Goal: Information Seeking & Learning: Learn about a topic

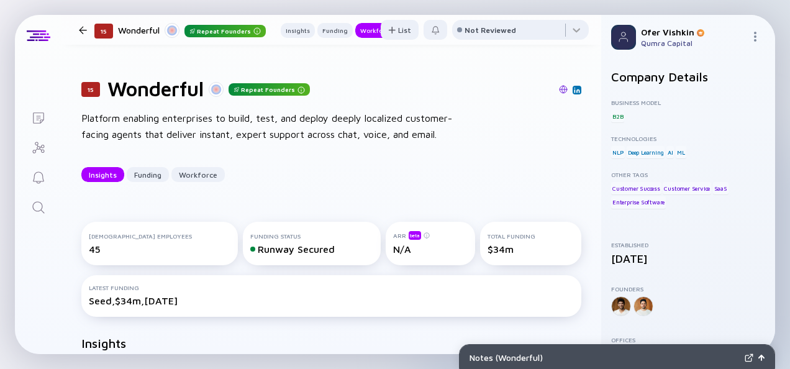
scroll to position [866, 0]
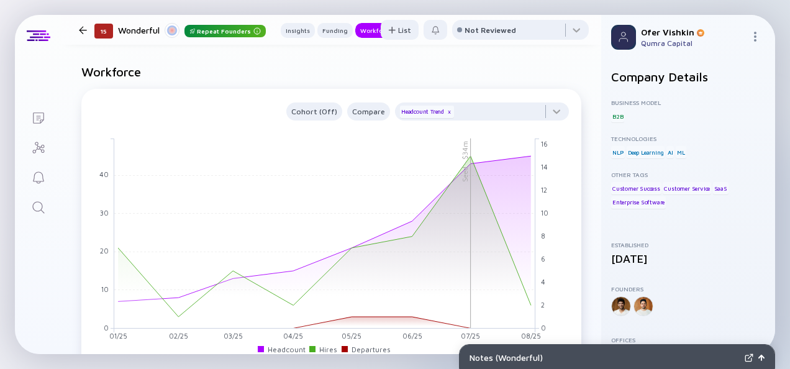
click at [41, 209] on icon "Search" at bounding box center [38, 207] width 15 height 15
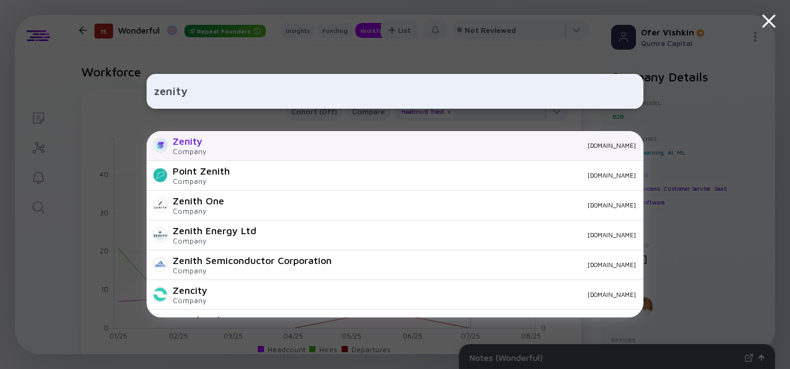
type input "zenity"
click at [284, 146] on div "[DOMAIN_NAME]" at bounding box center [426, 145] width 420 height 7
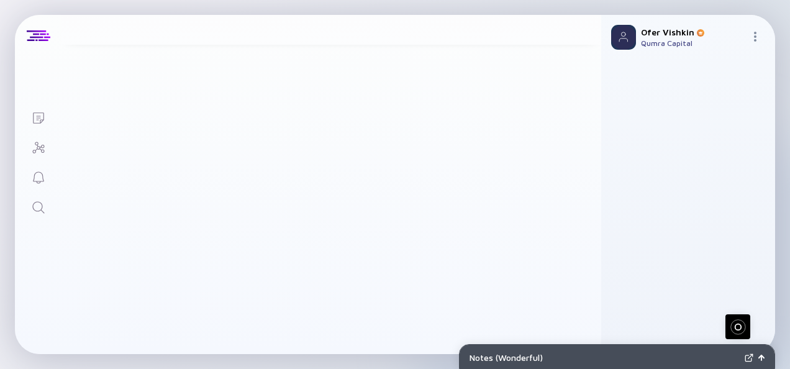
click at [585, 173] on main "15 Wonderful Repeat Founders Platform enabling enterprises to build, test, and …" at bounding box center [332, 296] width 540 height 2208
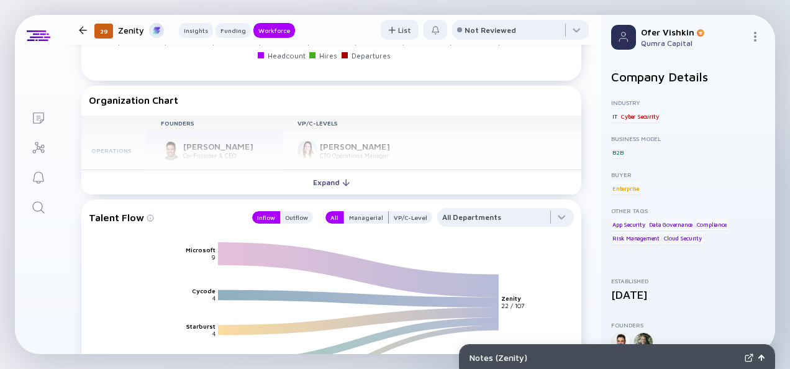
scroll to position [1484, 0]
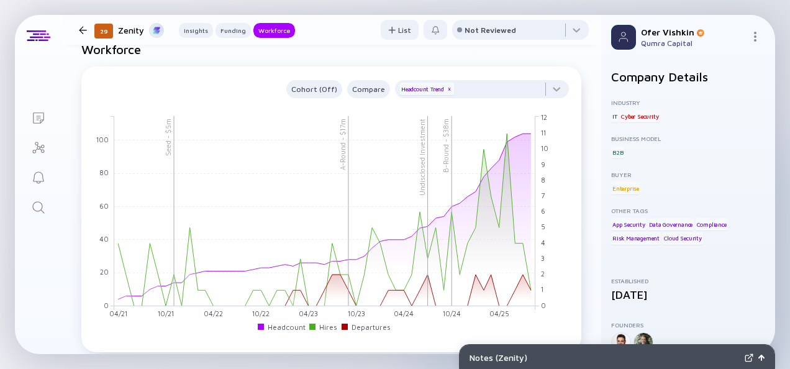
scroll to position [1241, 0]
click at [44, 207] on icon "Search" at bounding box center [38, 207] width 15 height 15
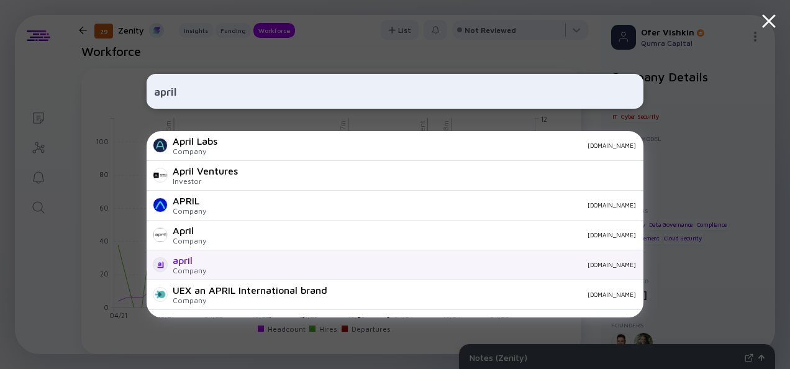
type input "april"
click at [221, 270] on div "april Company [DOMAIN_NAME]" at bounding box center [395, 265] width 497 height 30
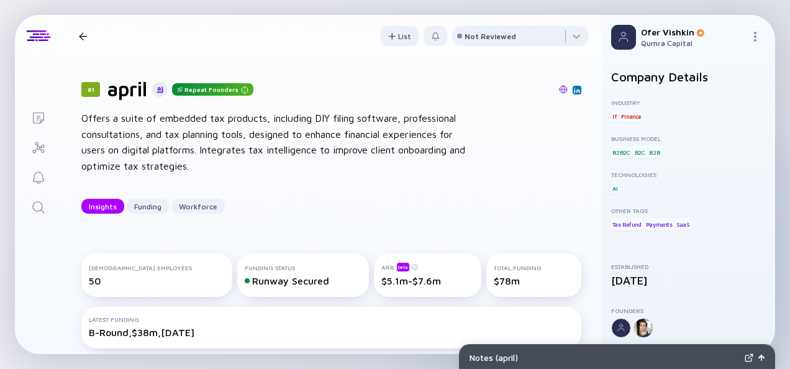
click at [574, 162] on div "81 april Repeat Founders Offers a suite of embedded tax products, including DIY…" at bounding box center [332, 145] width 540 height 176
click at [46, 206] on link "Search" at bounding box center [38, 206] width 47 height 30
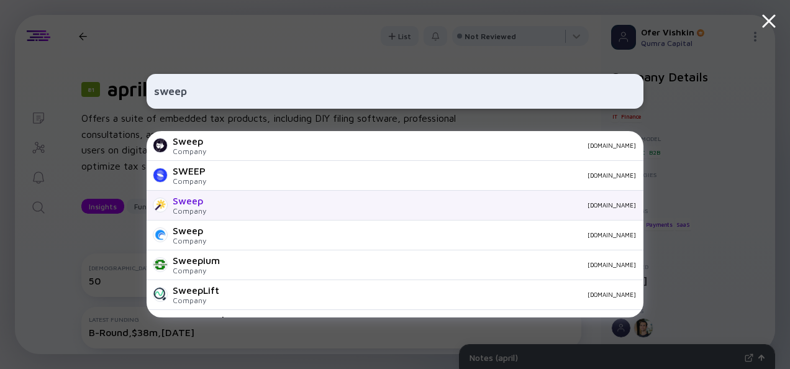
type input "sweep"
click at [320, 203] on div "[DOMAIN_NAME]" at bounding box center [426, 204] width 420 height 7
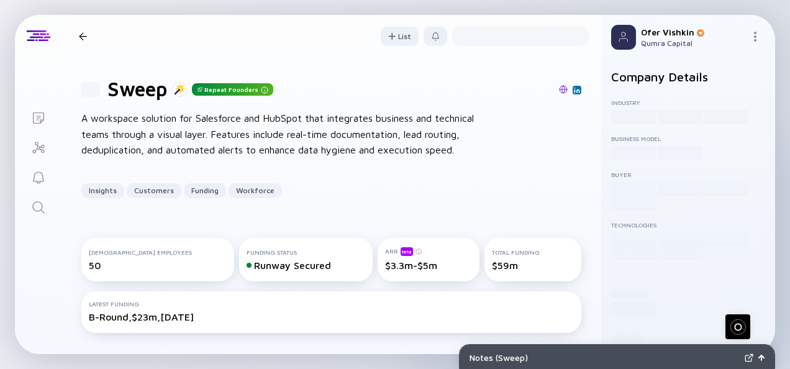
click at [582, 169] on div "81 Sweep Repeat Founders A workspace solution for Salesforce and HubSpot that i…" at bounding box center [332, 137] width 540 height 161
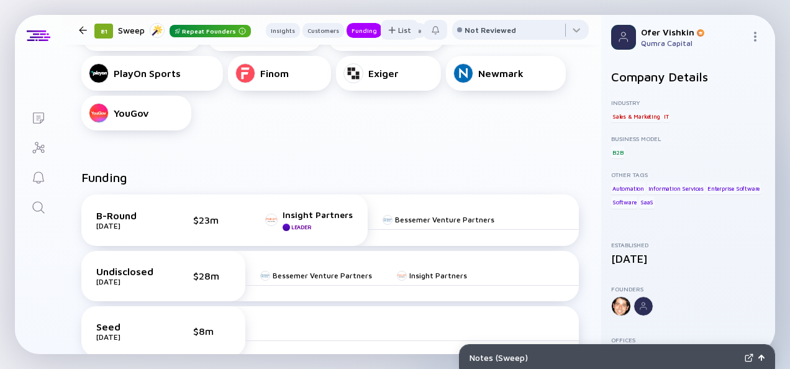
scroll to position [247, 0]
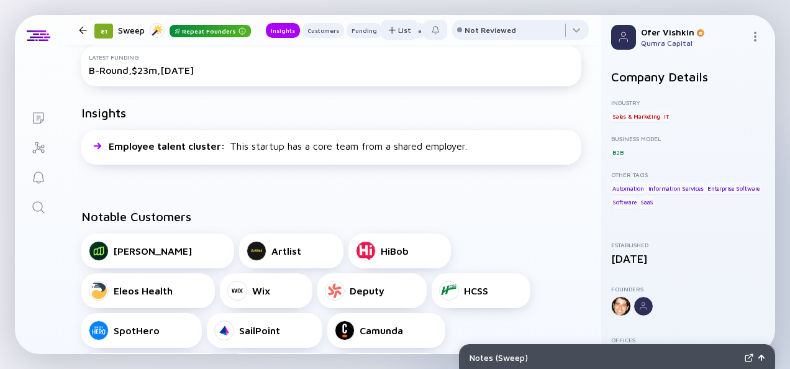
click at [39, 205] on icon "Search" at bounding box center [38, 207] width 15 height 15
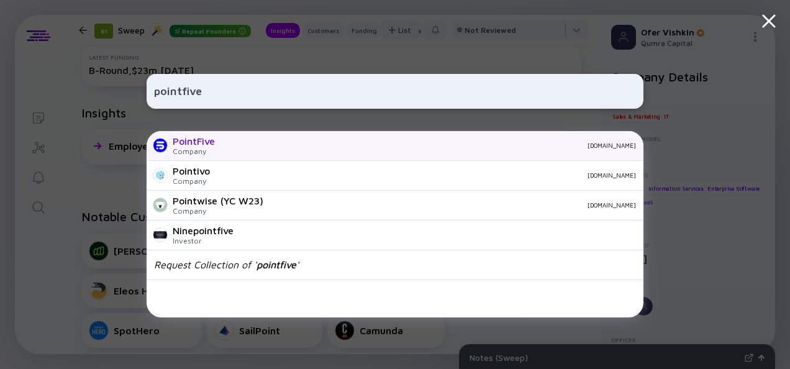
type input "pointfive"
click at [251, 153] on div "PointFive Company [DOMAIN_NAME]" at bounding box center [395, 146] width 497 height 30
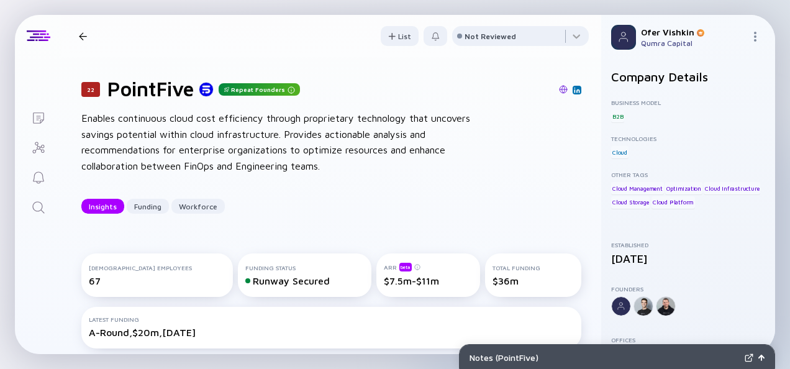
click at [579, 171] on div "22 PointFive Repeat Founders Enables continuous cloud cost efficiency through p…" at bounding box center [332, 145] width 540 height 176
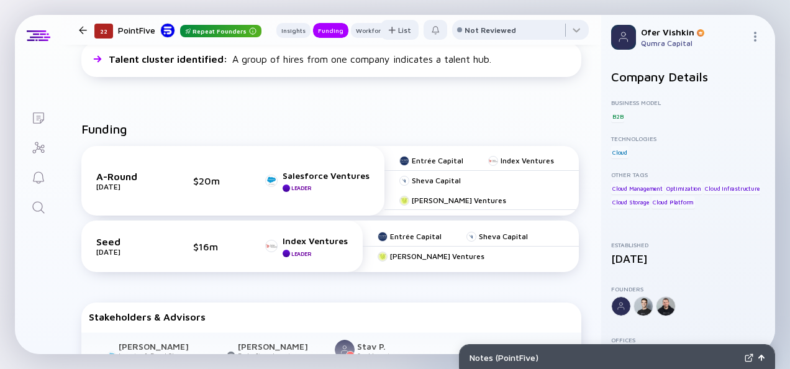
scroll to position [469, 0]
click at [39, 202] on icon "Search" at bounding box center [38, 207] width 12 height 12
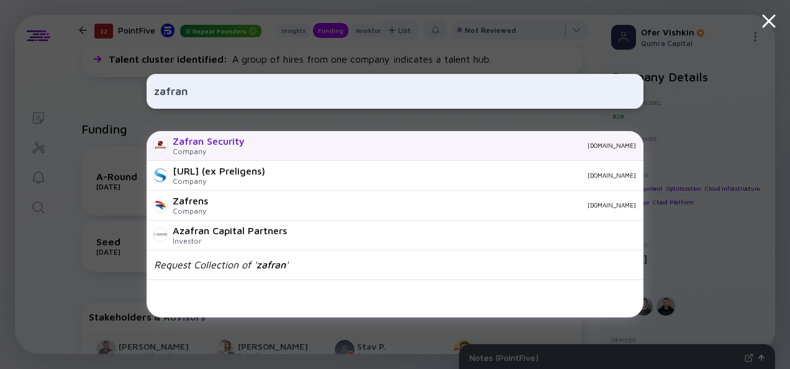
type input "zafran"
click at [202, 145] on div "Zafran Security" at bounding box center [209, 140] width 72 height 11
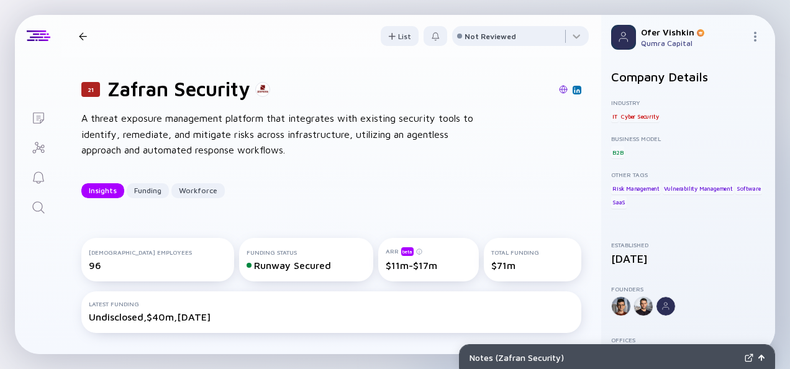
click at [580, 168] on div "21 Zafran Security A threat exposure management platform that integrates with e…" at bounding box center [332, 137] width 540 height 161
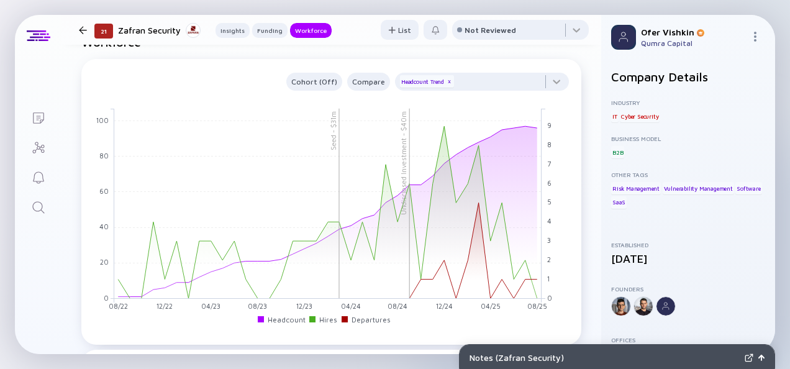
scroll to position [1087, 0]
click at [40, 204] on icon "Search" at bounding box center [38, 207] width 15 height 15
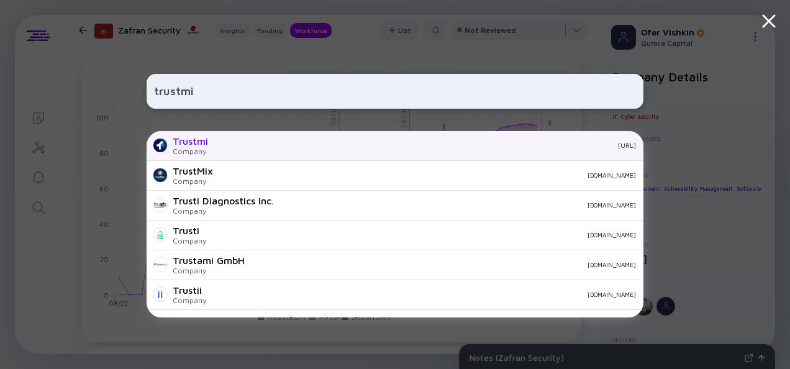
type input "trustmi"
click at [208, 140] on div "Trustmi Company [URL]" at bounding box center [395, 146] width 497 height 30
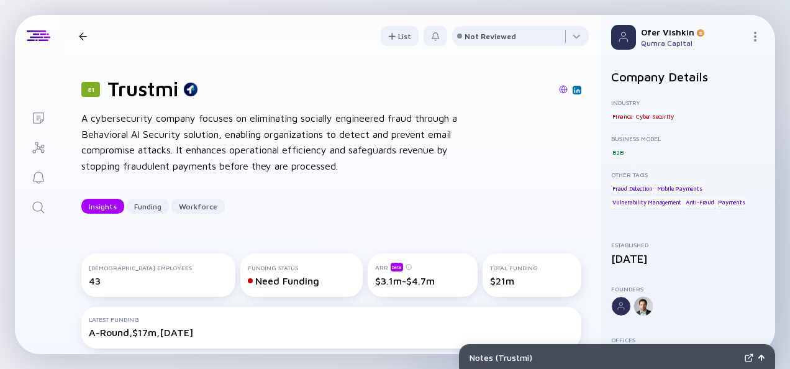
click at [578, 171] on div "81 Trustmi A cybersecurity company focuses on eliminating socially engineered f…" at bounding box center [332, 145] width 540 height 176
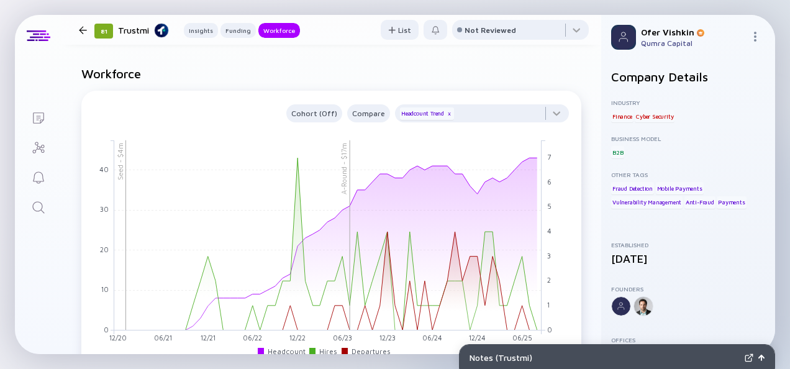
scroll to position [1064, 0]
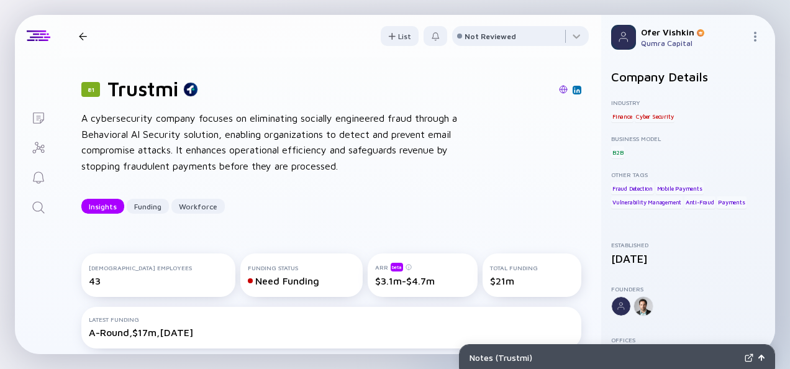
scroll to position [296, 0]
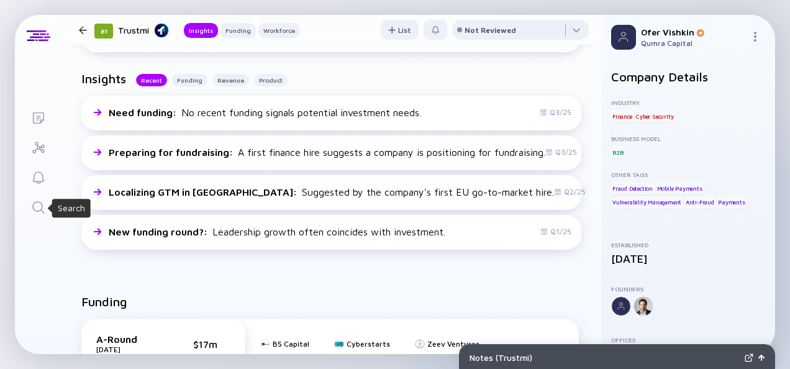
click at [39, 210] on icon "Search" at bounding box center [38, 207] width 12 height 12
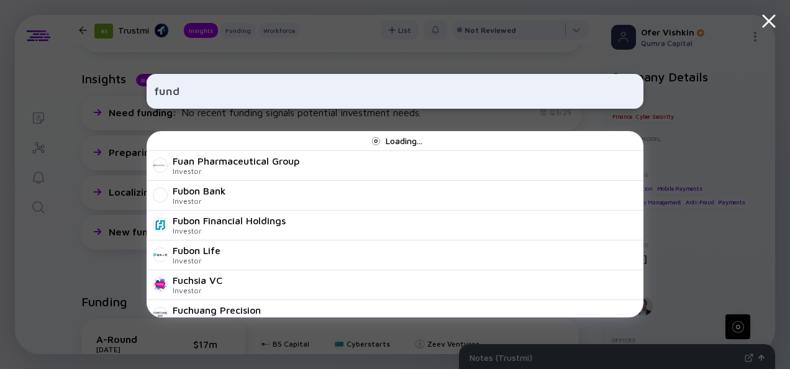
type input "fundg"
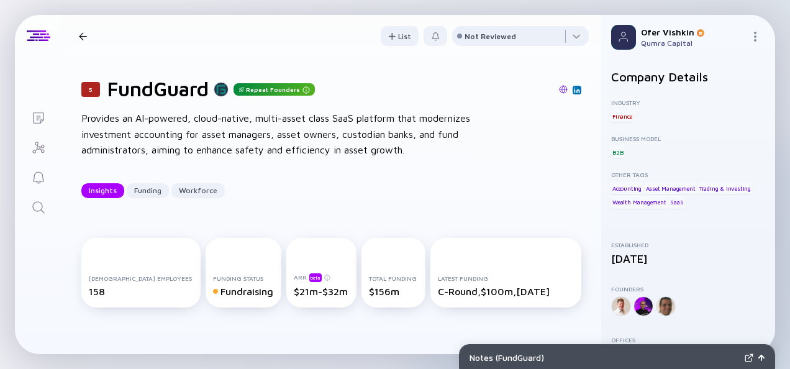
click at [578, 159] on div "5 FundGuard Repeat Founders Provides an AI-powered, cloud-native, multi-asset c…" at bounding box center [332, 137] width 540 height 161
click at [36, 208] on icon "Search" at bounding box center [38, 207] width 15 height 15
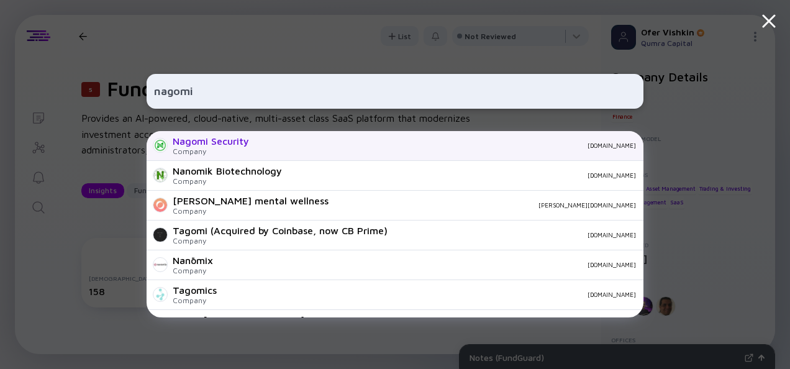
type input "nagomi"
click at [222, 145] on div "Nagomi Security" at bounding box center [211, 140] width 76 height 11
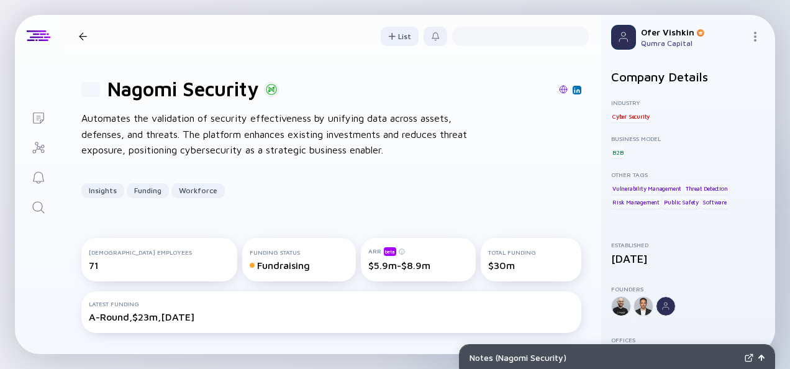
click at [580, 172] on div "81 Nagomi Security Automates the validation of security effectiveness by unifyi…" at bounding box center [332, 137] width 540 height 161
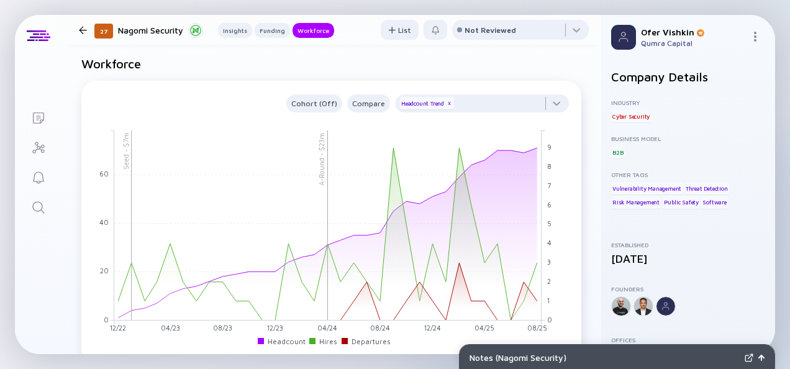
scroll to position [1059, 0]
